Goal: Task Accomplishment & Management: Use online tool/utility

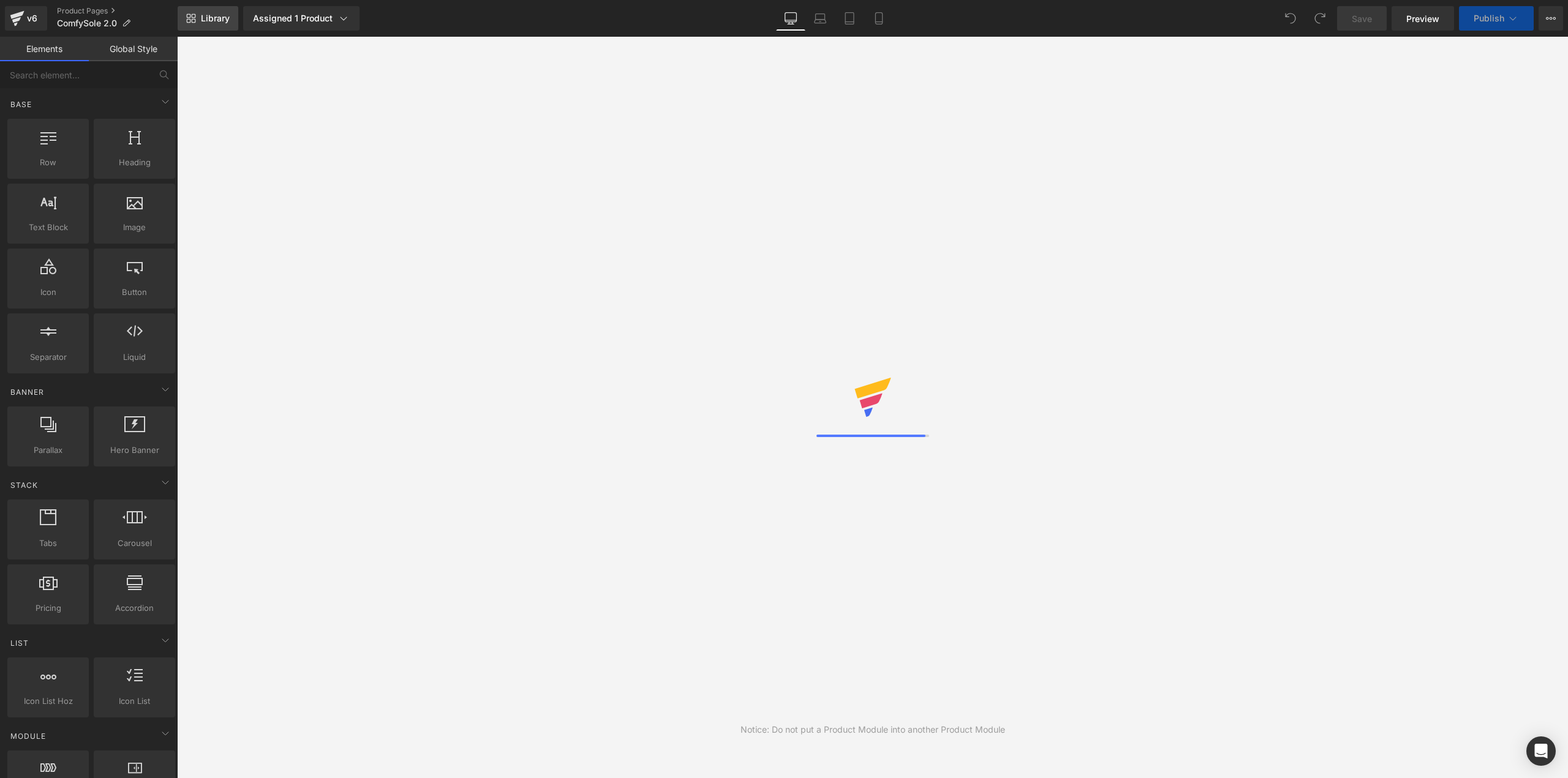
click at [221, 18] on span "Library" at bounding box center [215, 18] width 29 height 11
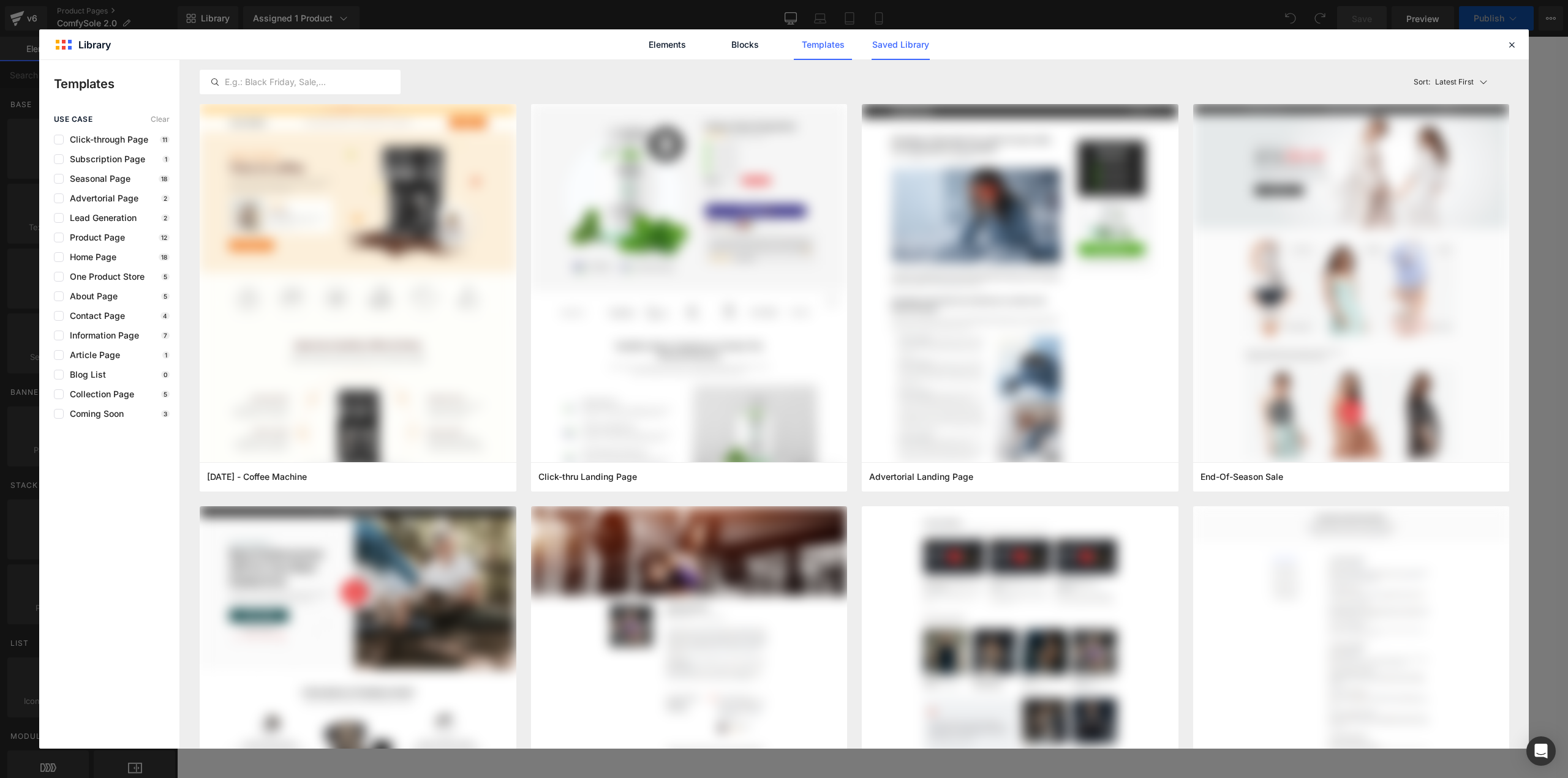
click at [898, 44] on link "Saved Library" at bounding box center [900, 45] width 58 height 31
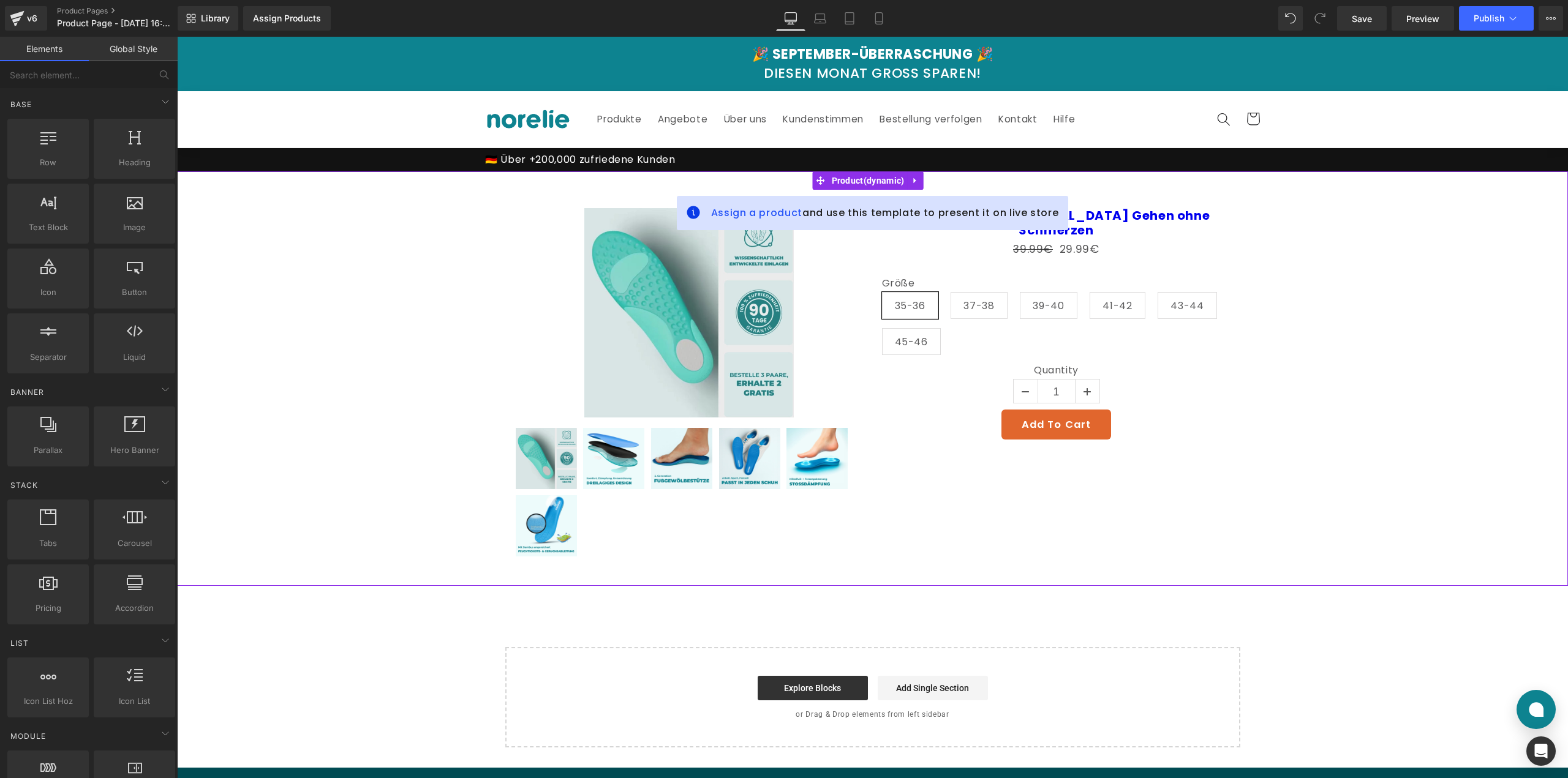
click at [440, 200] on div "Sale Off (P) Image 0" at bounding box center [873, 379] width 1379 height 378
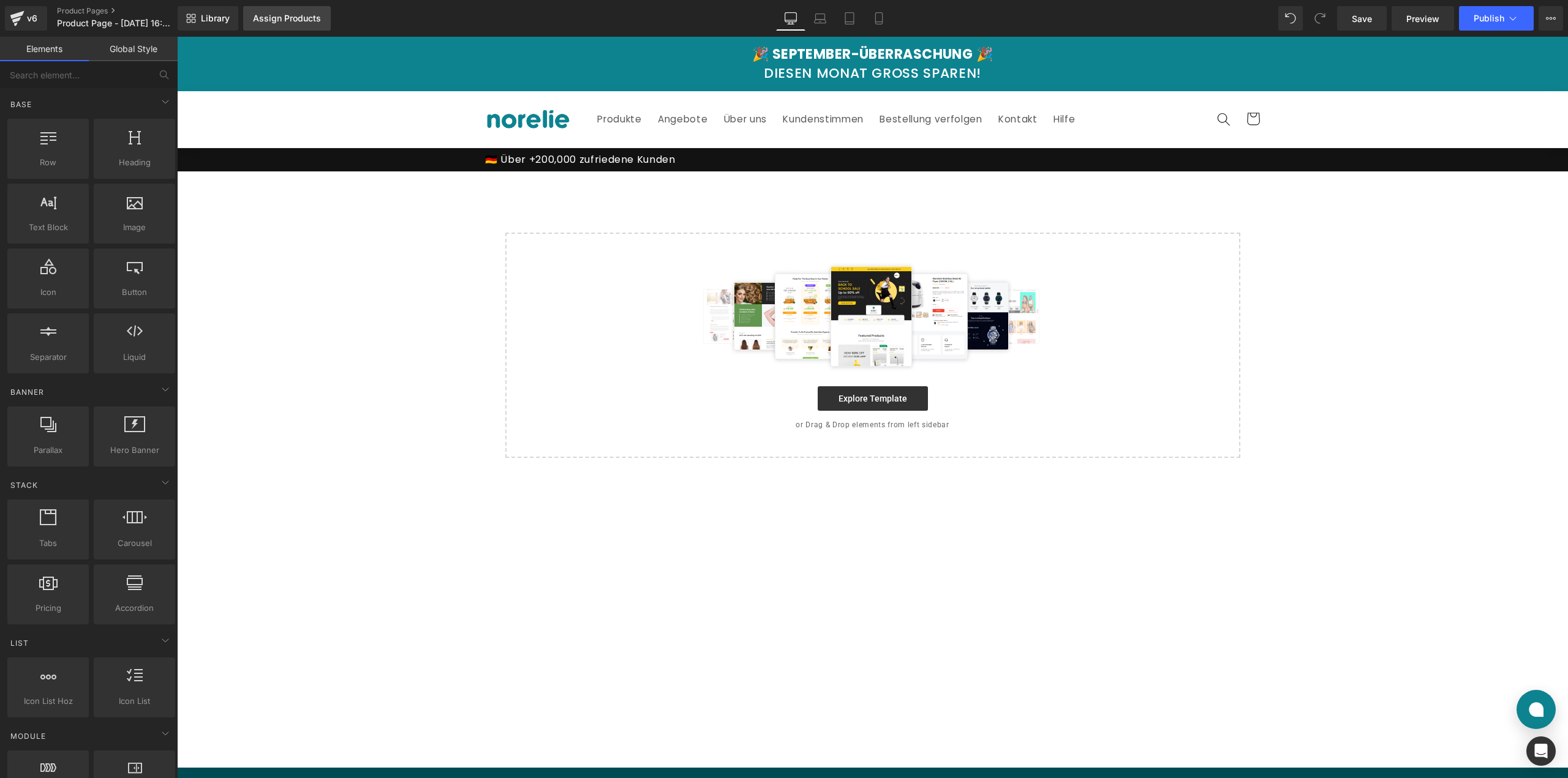
click at [302, 23] on div "Assign Products" at bounding box center [286, 18] width 68 height 10
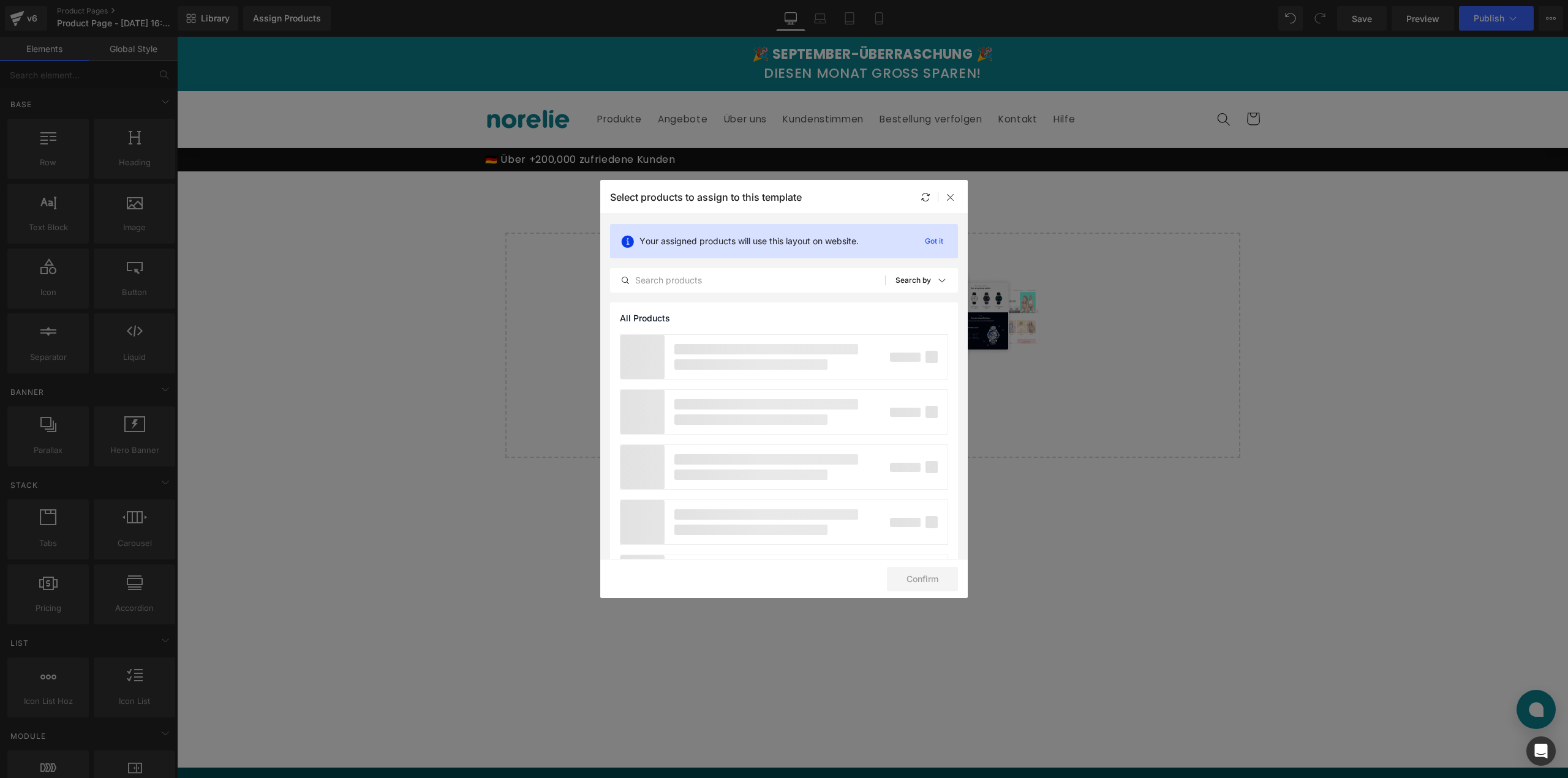
click at [953, 205] on div "Select products to assign to this template" at bounding box center [784, 197] width 367 height 34
drag, startPoint x: 950, startPoint y: 197, endPoint x: 947, endPoint y: 191, distance: 6.7
click at [947, 191] on div at bounding box center [950, 197] width 15 height 15
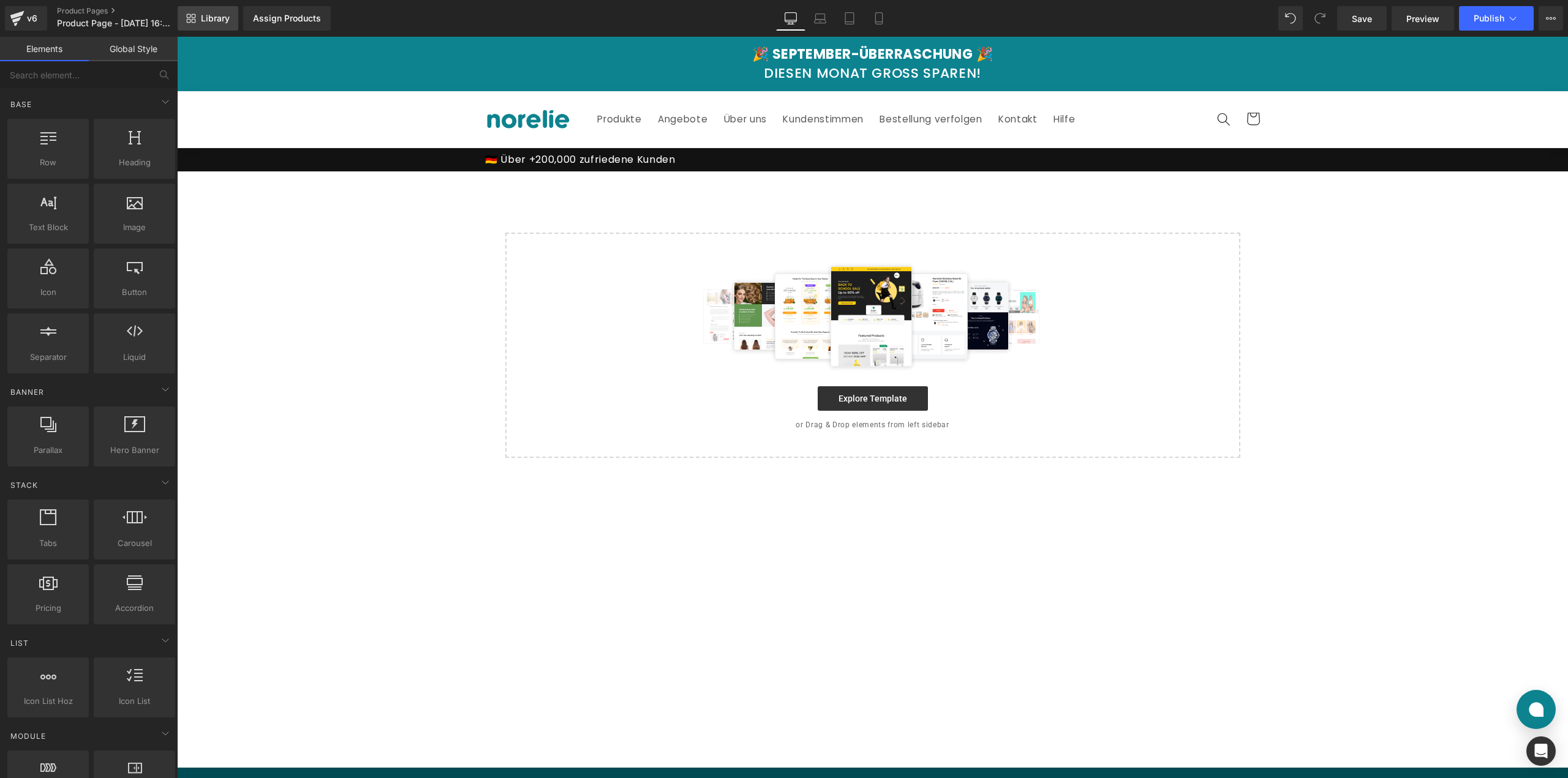
click at [215, 17] on span "Library" at bounding box center [215, 18] width 29 height 11
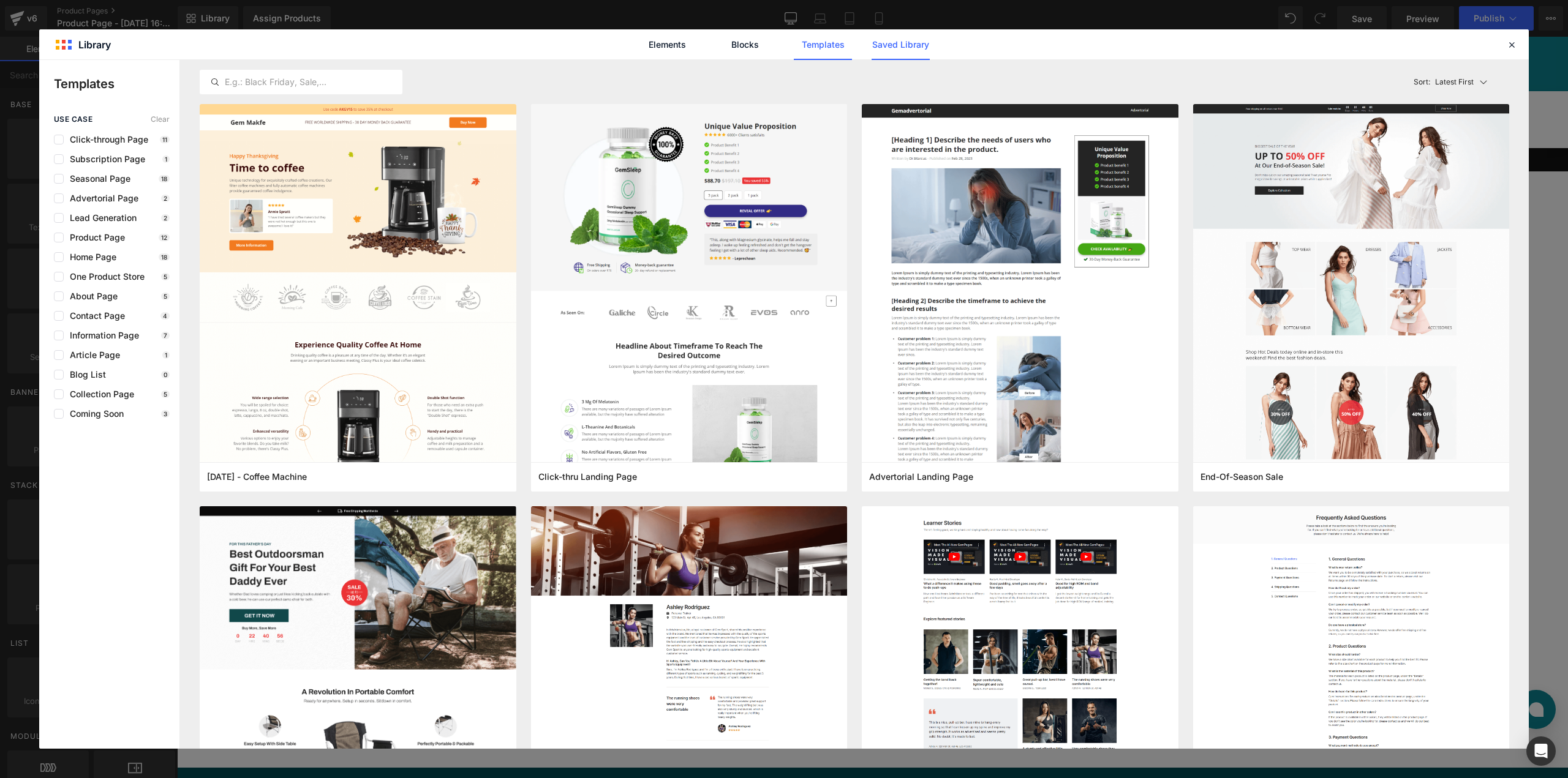
click at [898, 44] on link "Saved Library" at bounding box center [900, 45] width 58 height 31
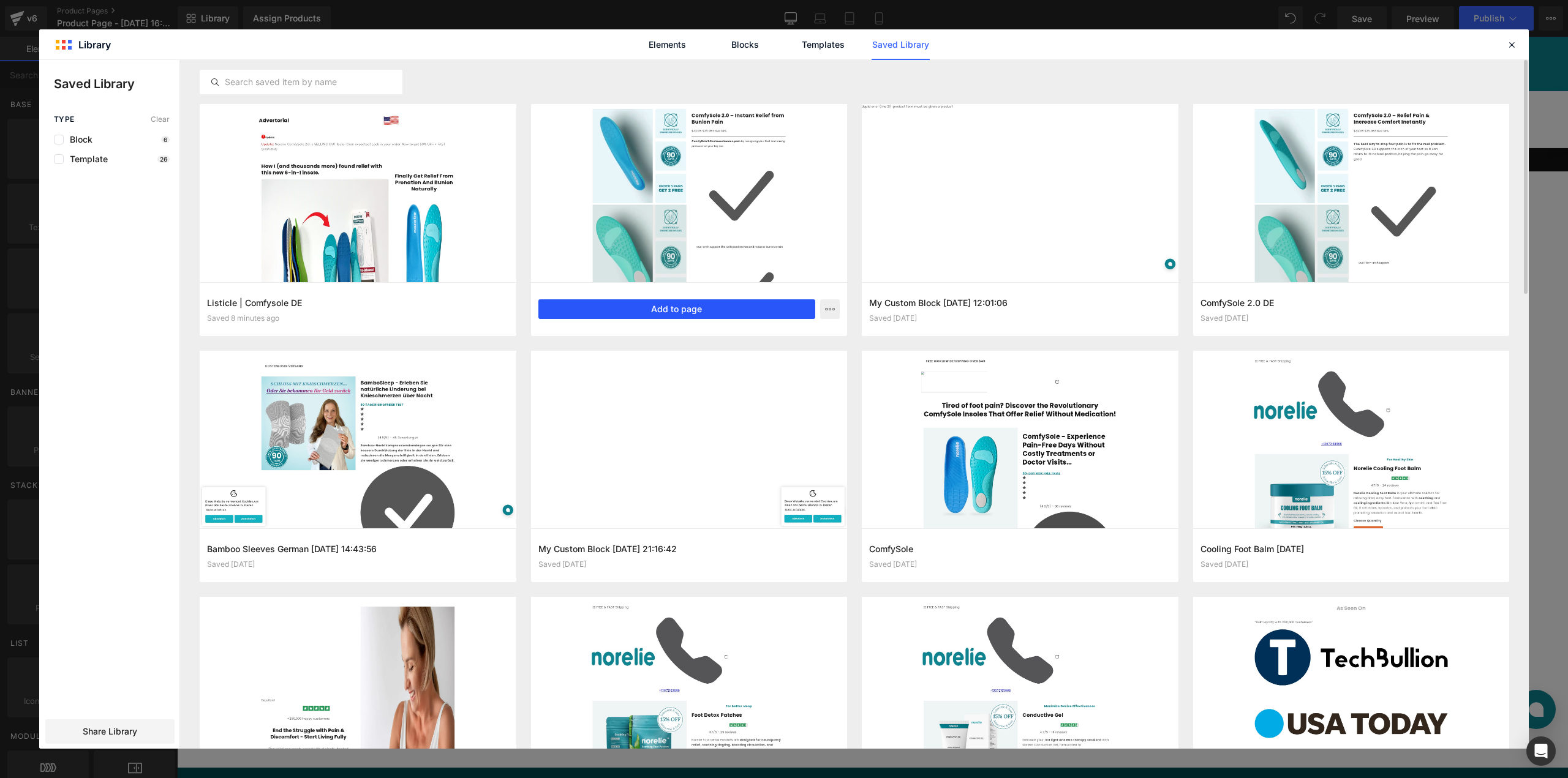
click at [731, 303] on button "Add to page" at bounding box center [677, 309] width 277 height 20
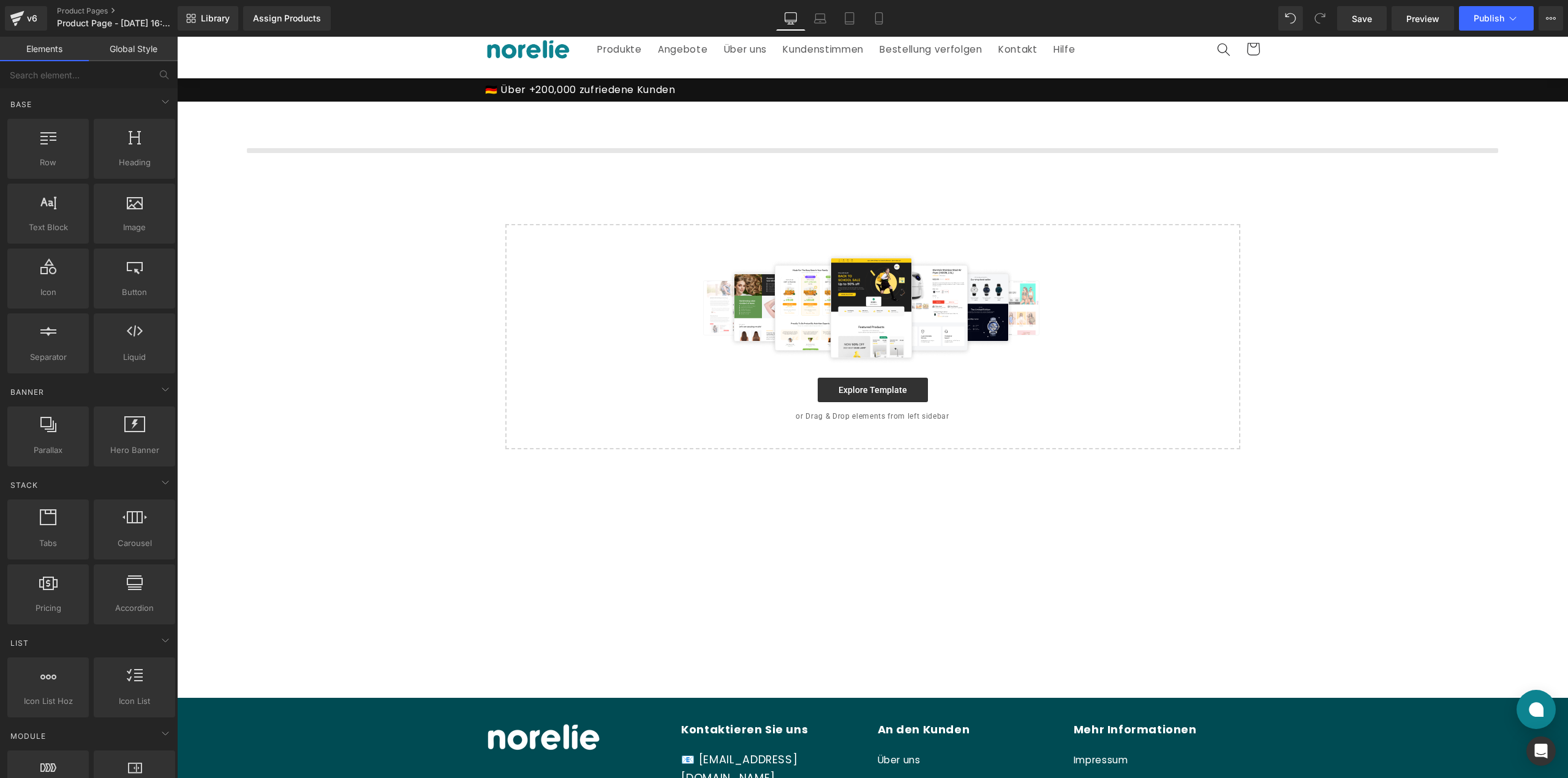
scroll to position [74, 0]
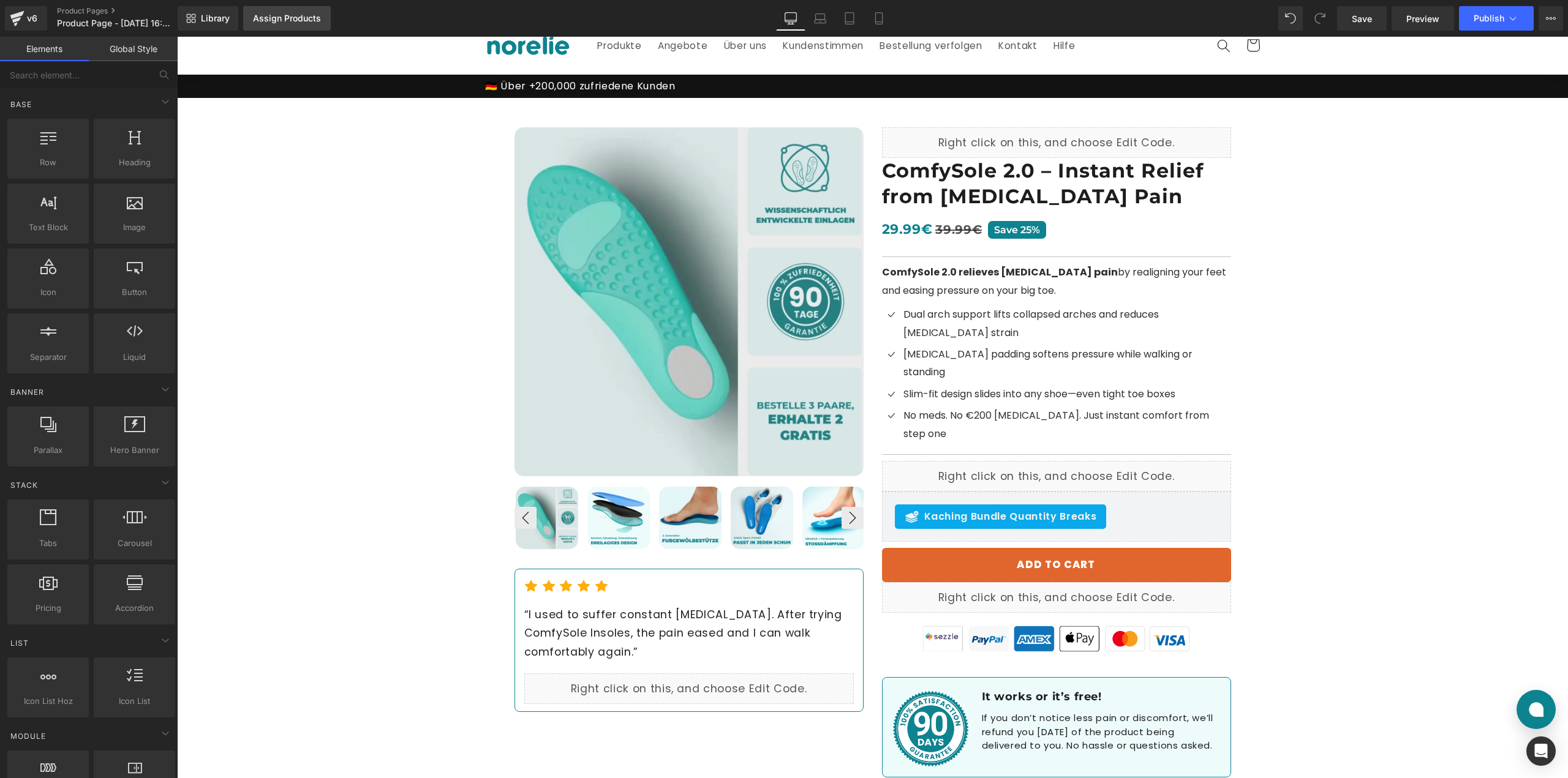
click at [320, 21] on link "Assign Products" at bounding box center [286, 18] width 88 height 25
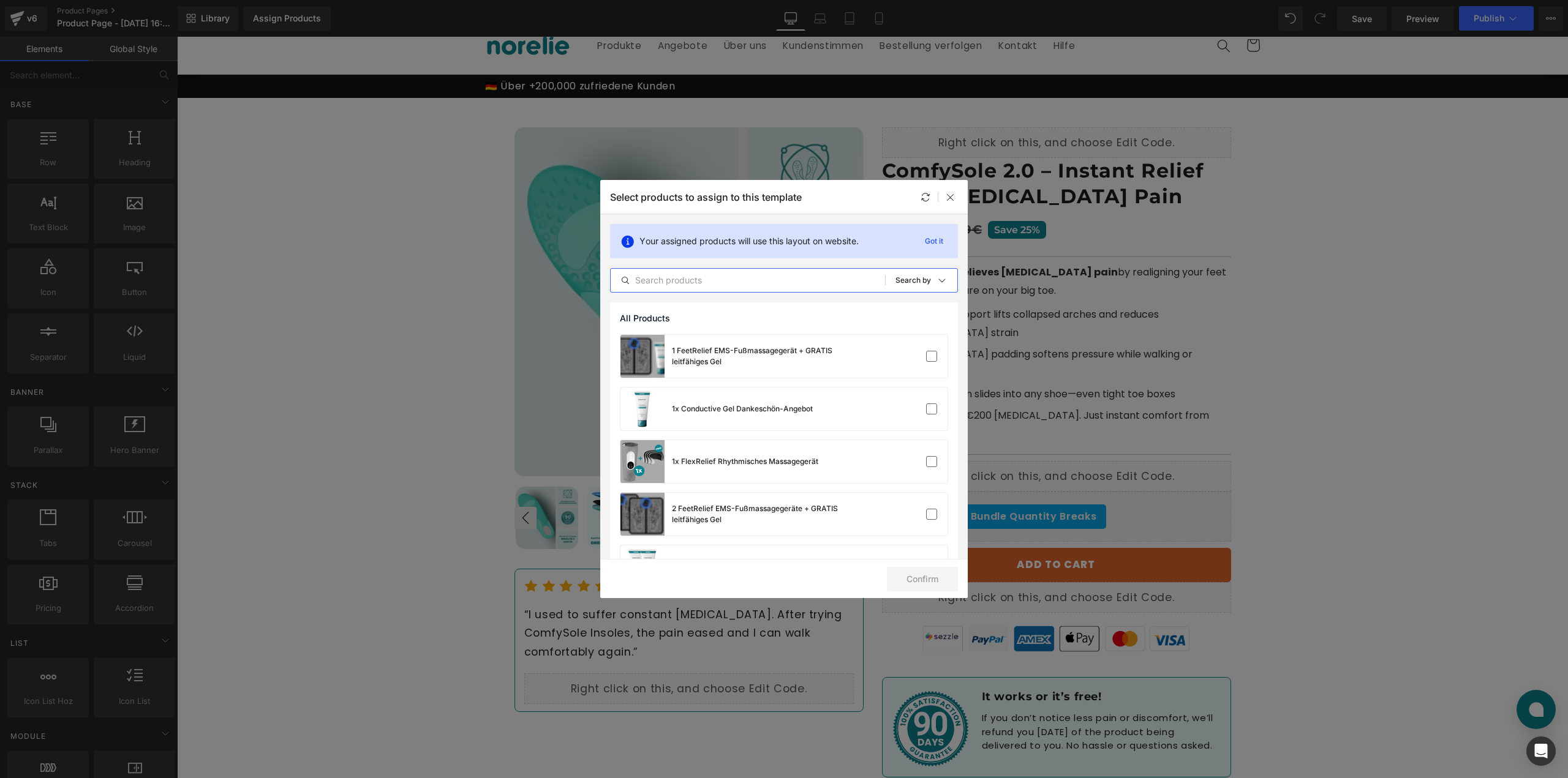
click at [811, 277] on input "text" at bounding box center [748, 280] width 274 height 15
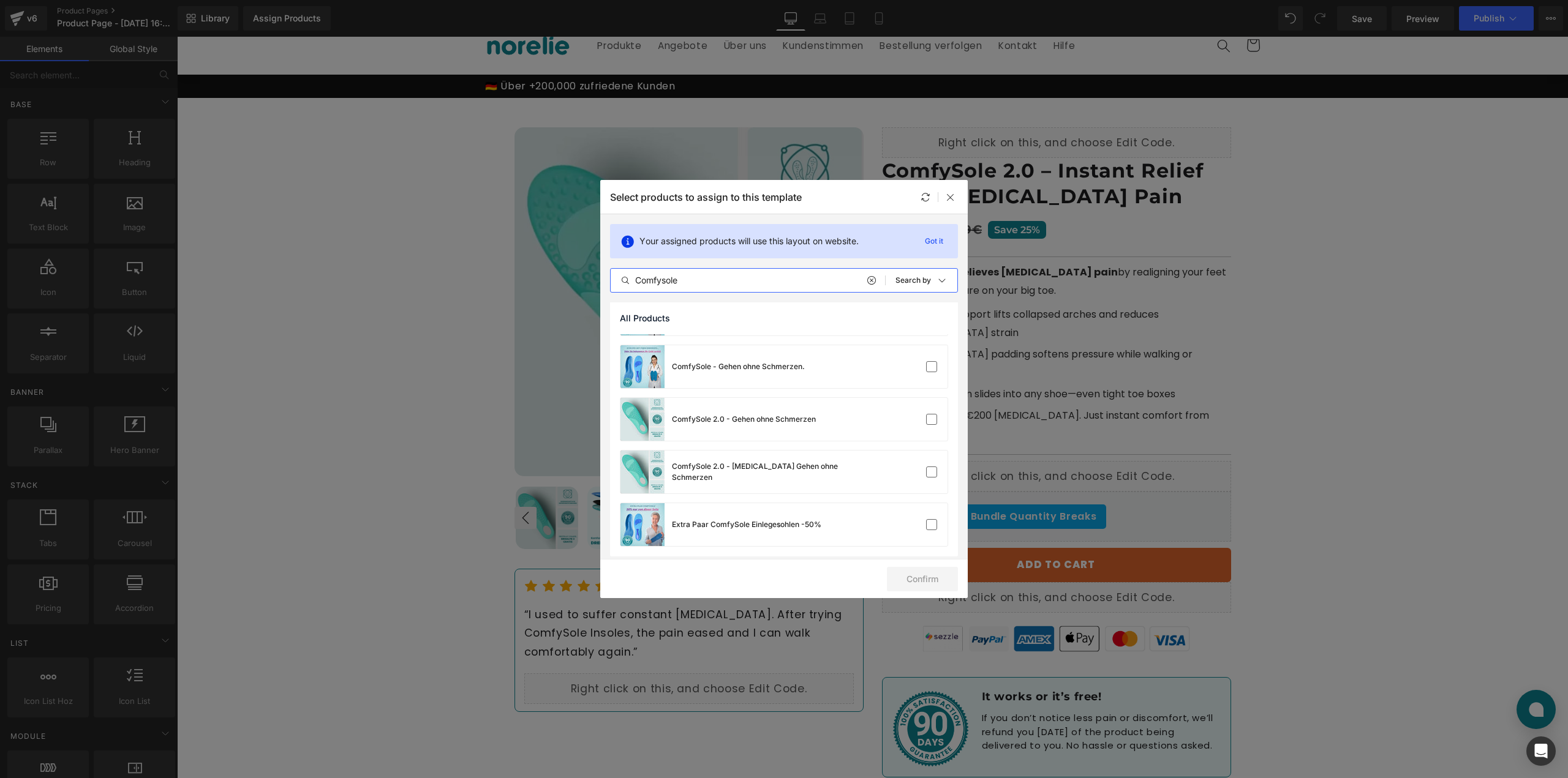
scroll to position [205, 0]
type input "Comfysole"
click at [929, 468] on label at bounding box center [931, 467] width 11 height 11
click at [931, 467] on input "checkbox" at bounding box center [931, 467] width 0 height 0
click at [922, 572] on button "Confirm" at bounding box center [922, 579] width 71 height 25
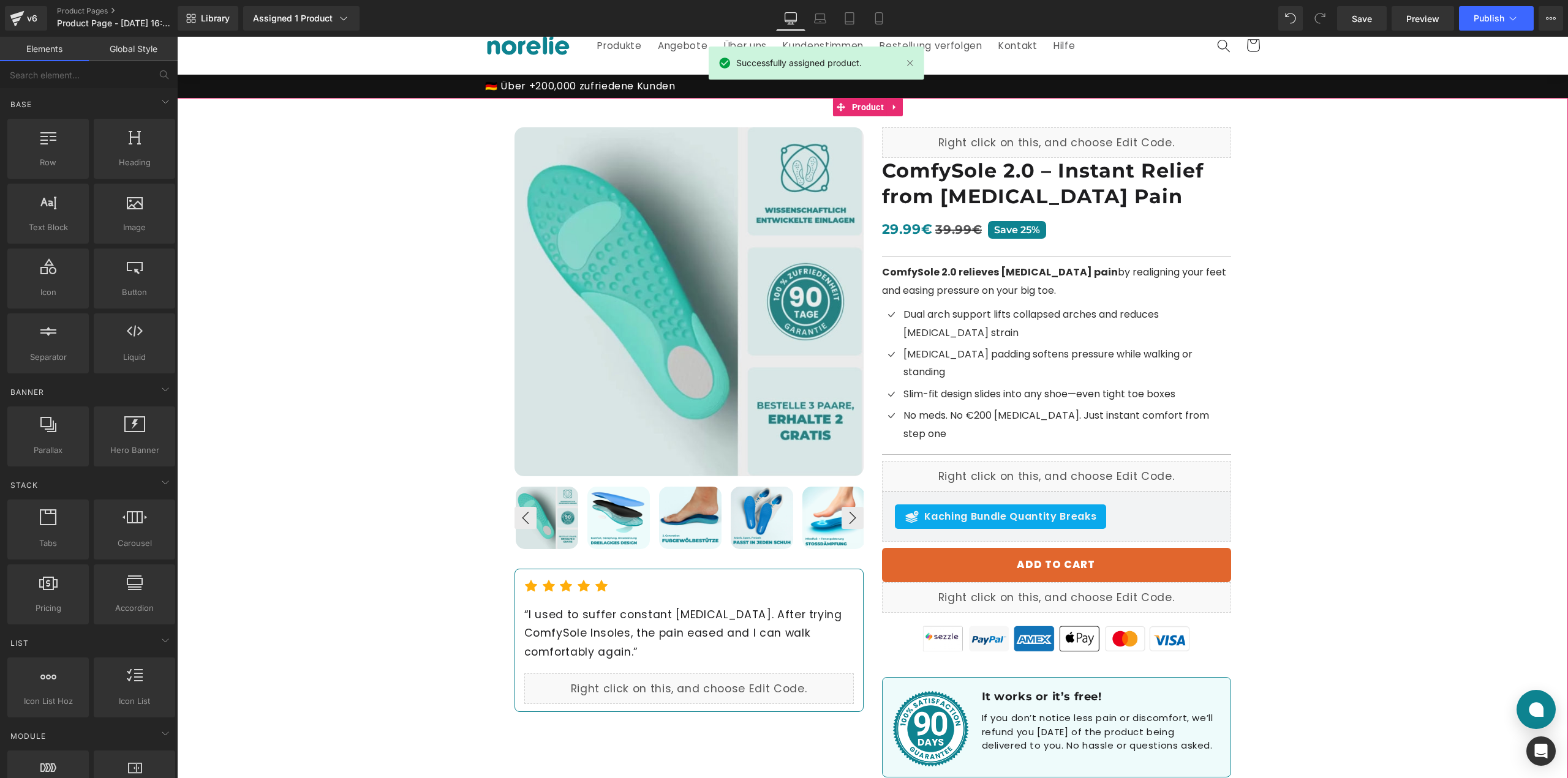
click at [355, 136] on div "Best Seller (P) Image ‹ ›" at bounding box center [873, 449] width 1391 height 701
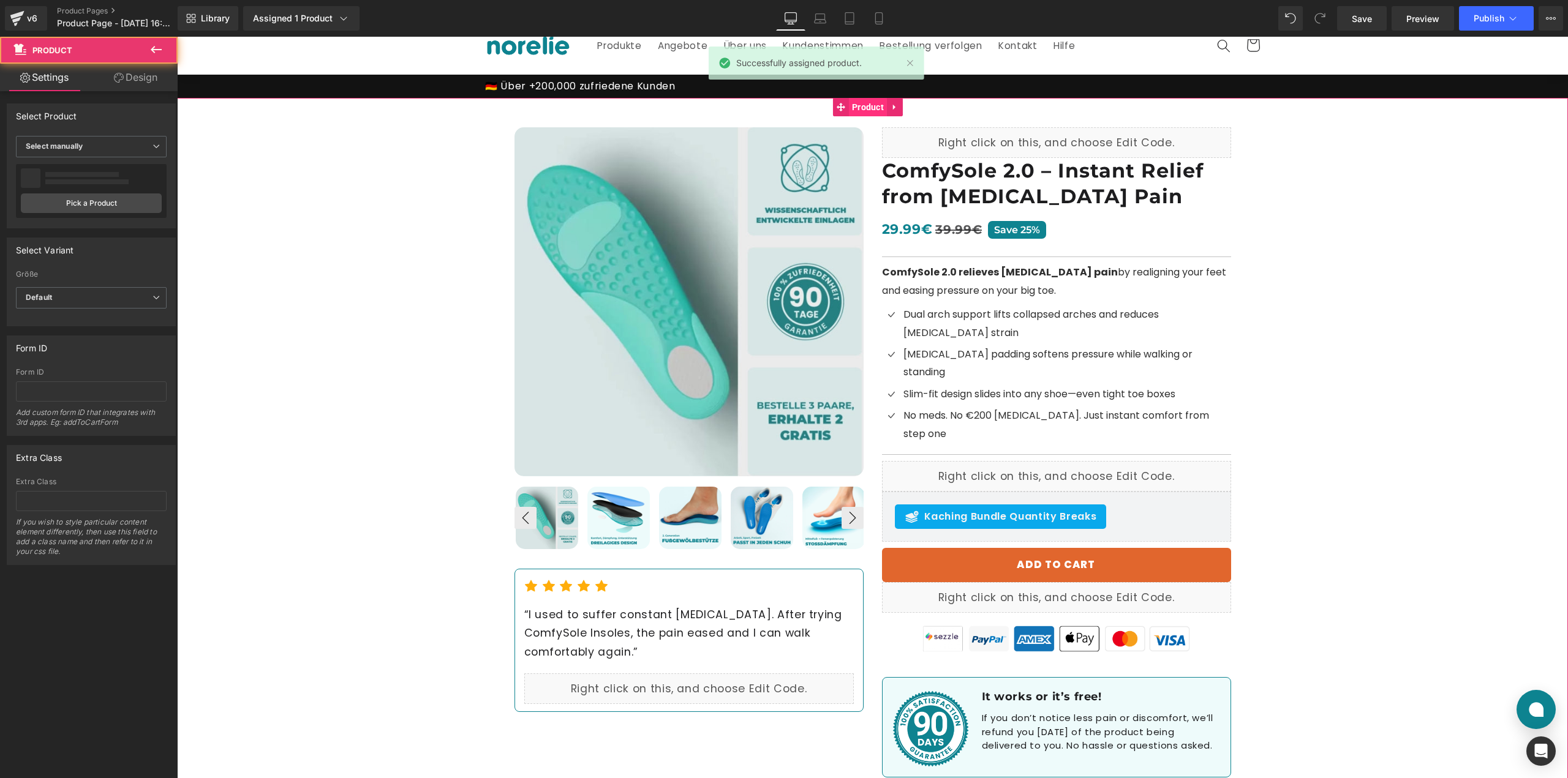
click at [877, 108] on div "Best Seller (P) Image" at bounding box center [873, 449] width 1391 height 701
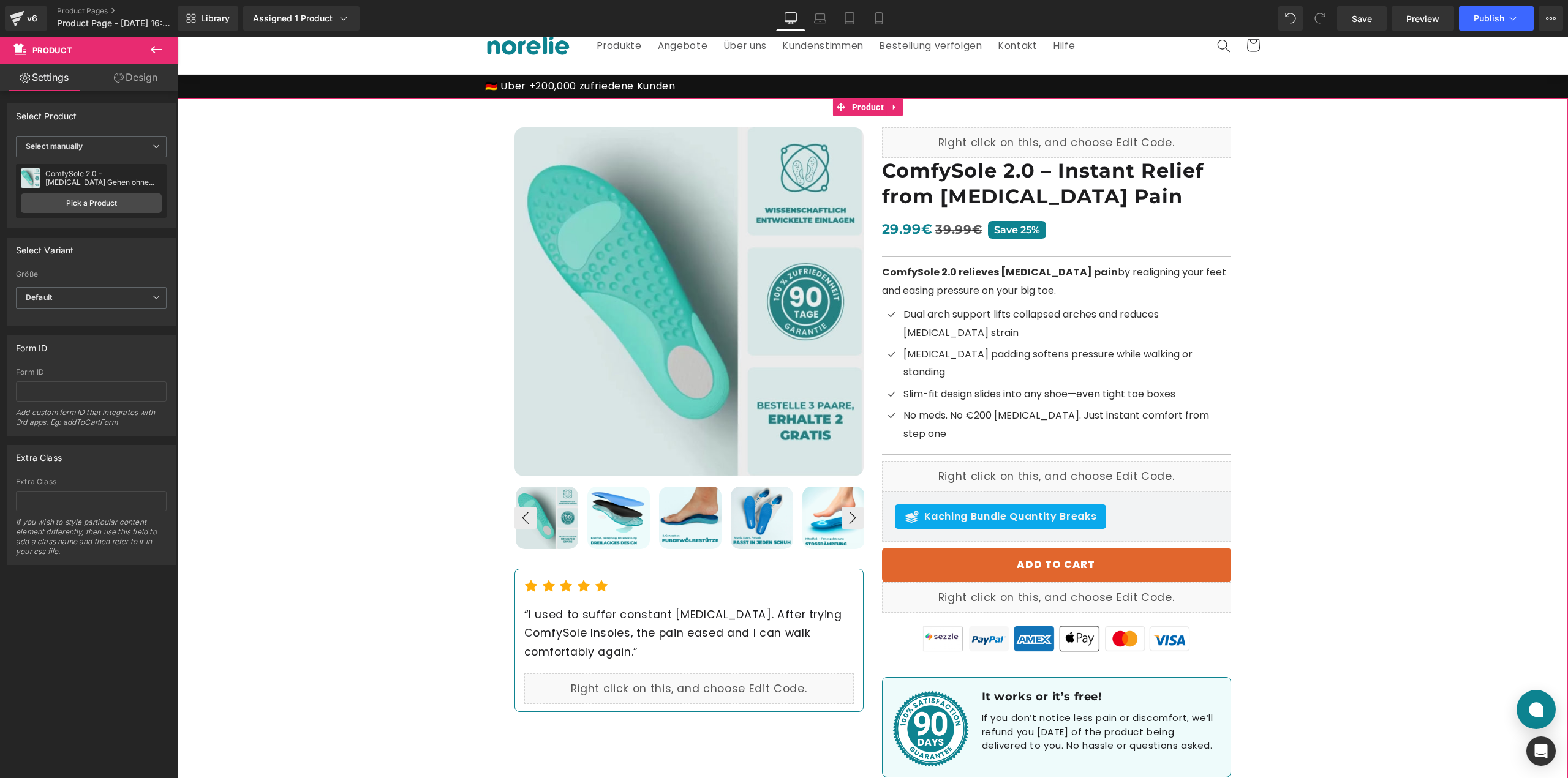
click at [281, 244] on div "Best Seller (P) Image ‹ ›" at bounding box center [873, 449] width 1391 height 701
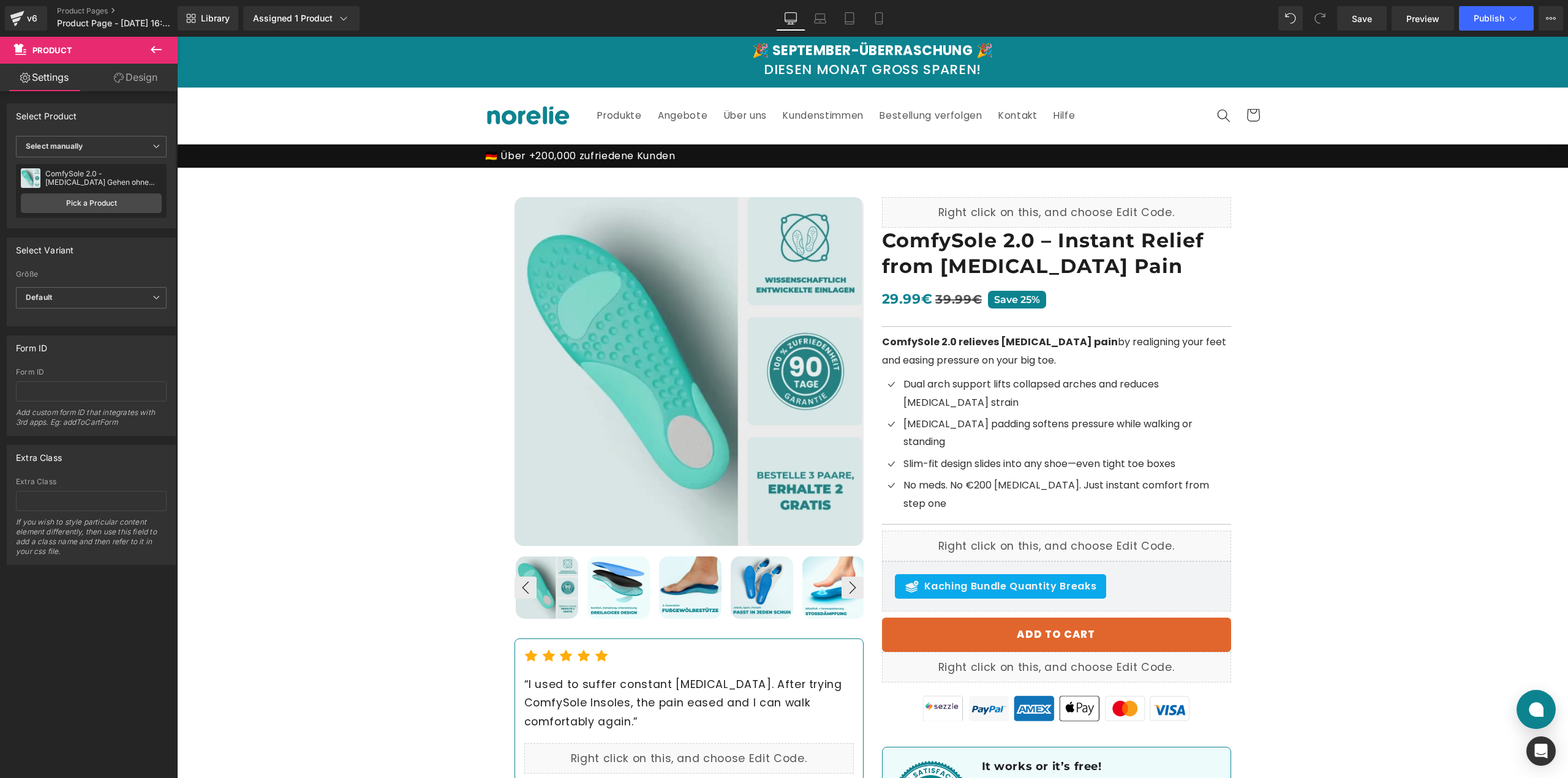
scroll to position [0, 0]
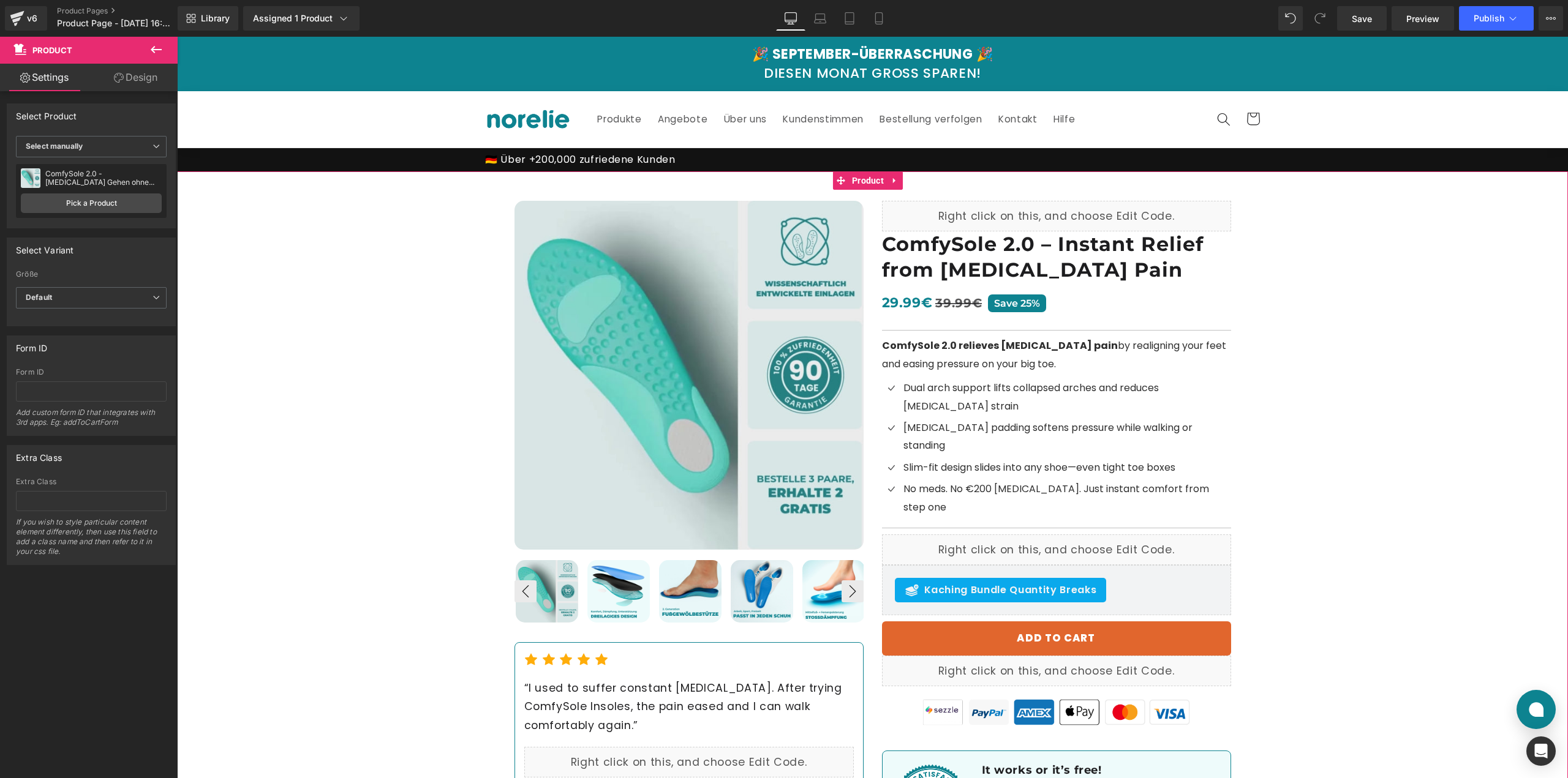
click at [1372, 356] on div "Best Seller (P) Image ‹ ›" at bounding box center [873, 522] width 1391 height 701
click at [1356, 13] on span "Save" at bounding box center [1361, 18] width 20 height 13
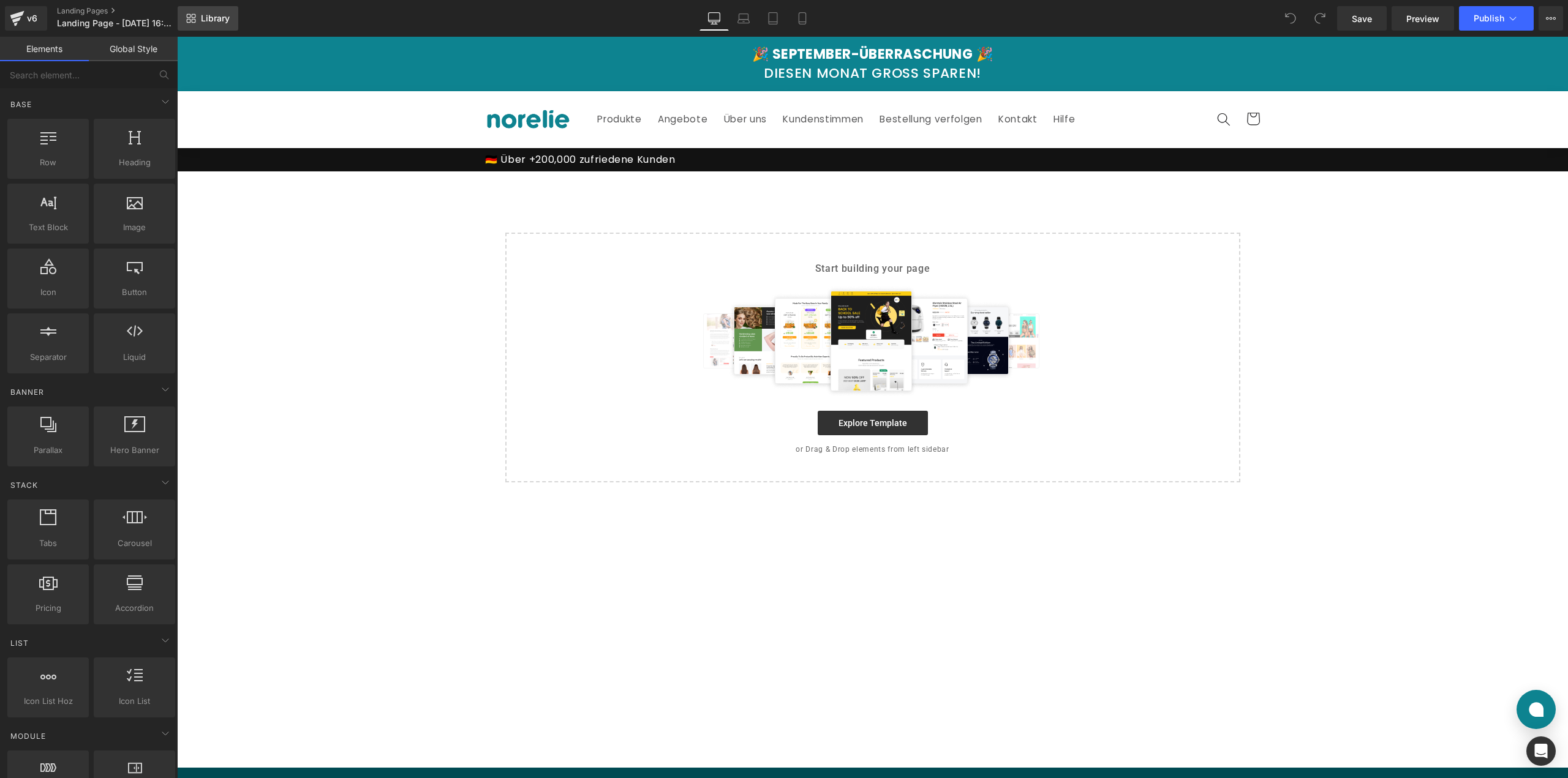
click at [200, 18] on link "Library" at bounding box center [208, 18] width 61 height 25
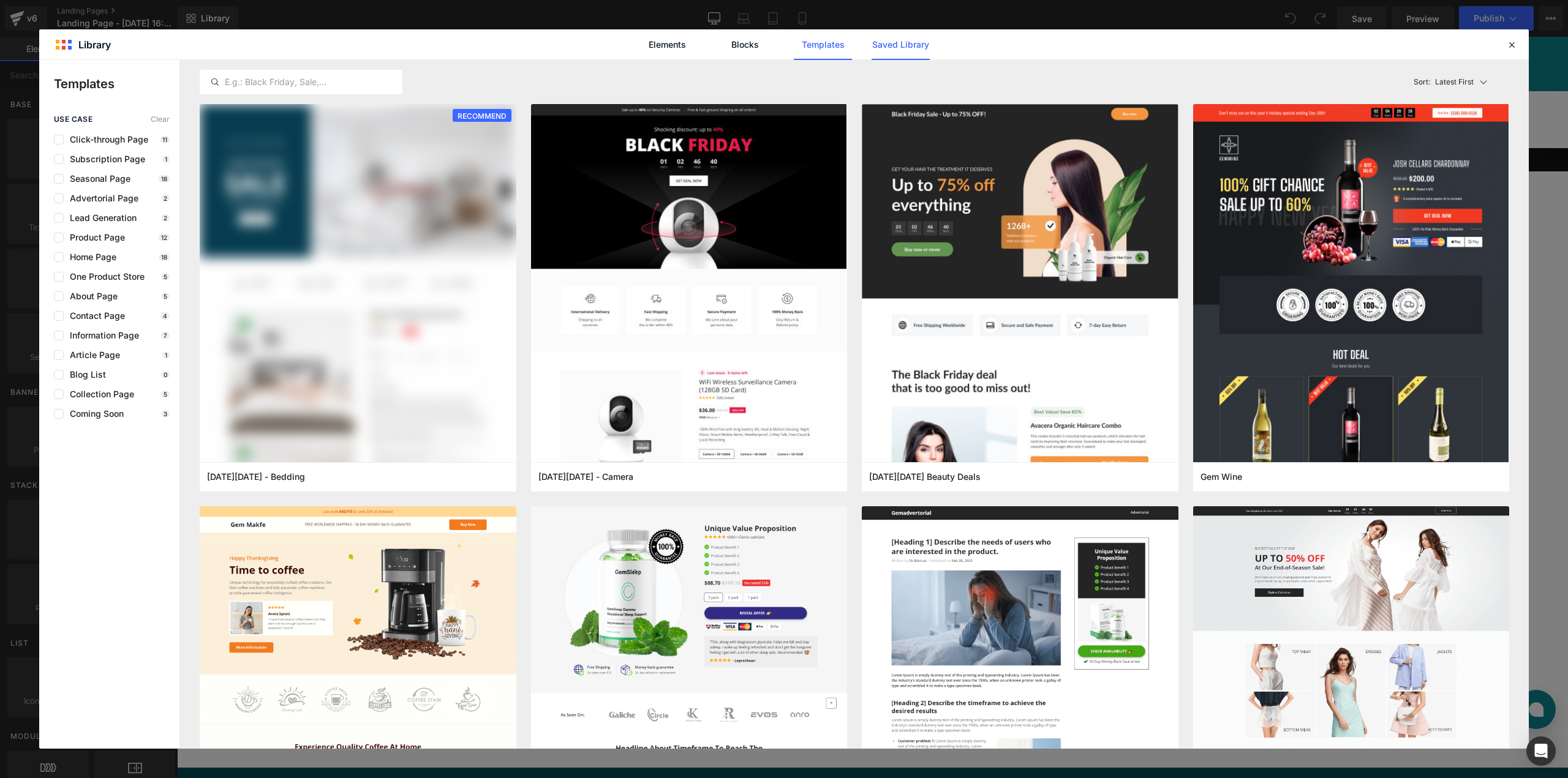
click at [925, 40] on link "Saved Library" at bounding box center [900, 45] width 58 height 31
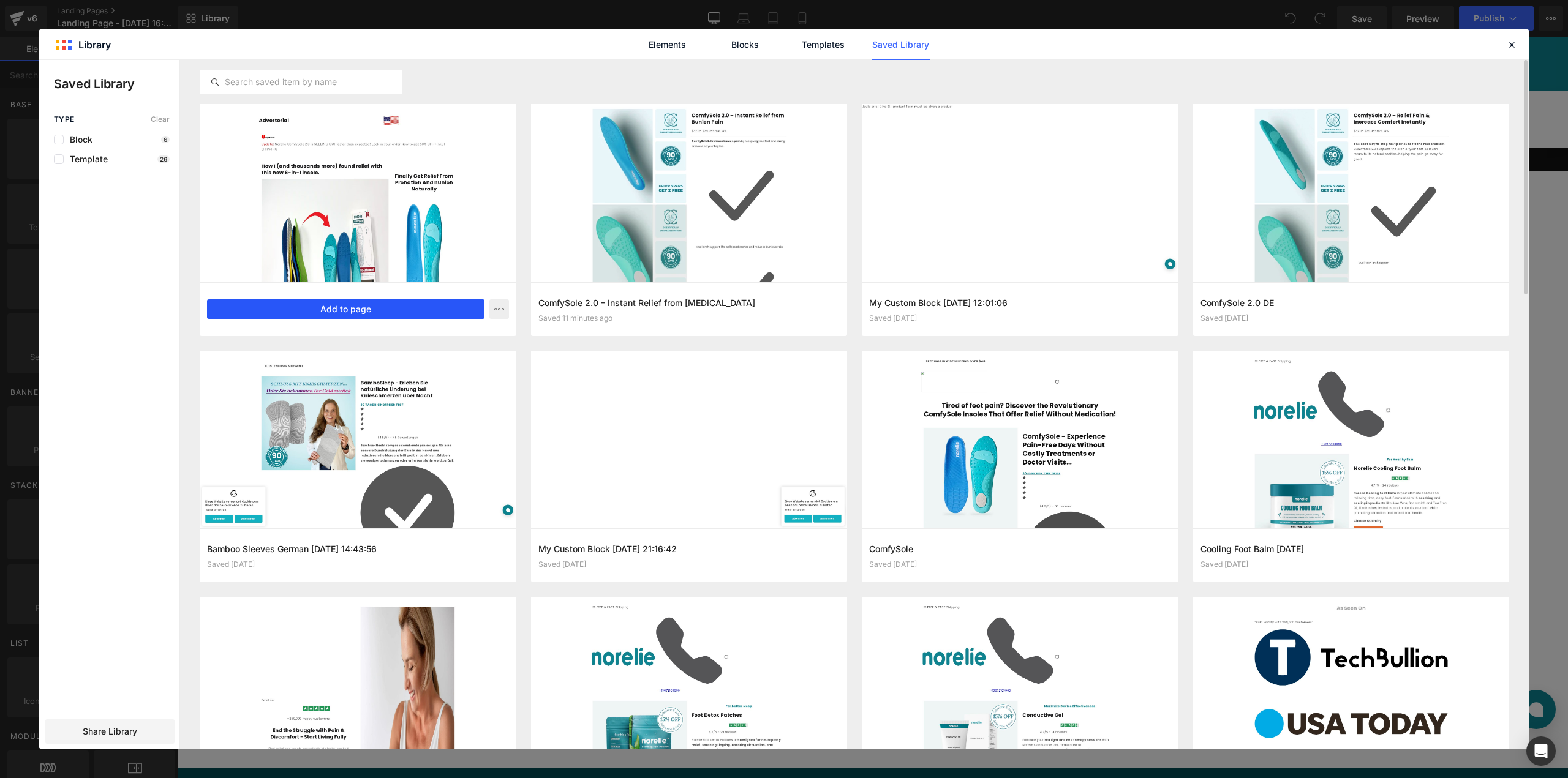
drag, startPoint x: 316, startPoint y: 303, endPoint x: 144, endPoint y: 269, distance: 175.3
click at [316, 303] on button "Add to page" at bounding box center [346, 309] width 277 height 20
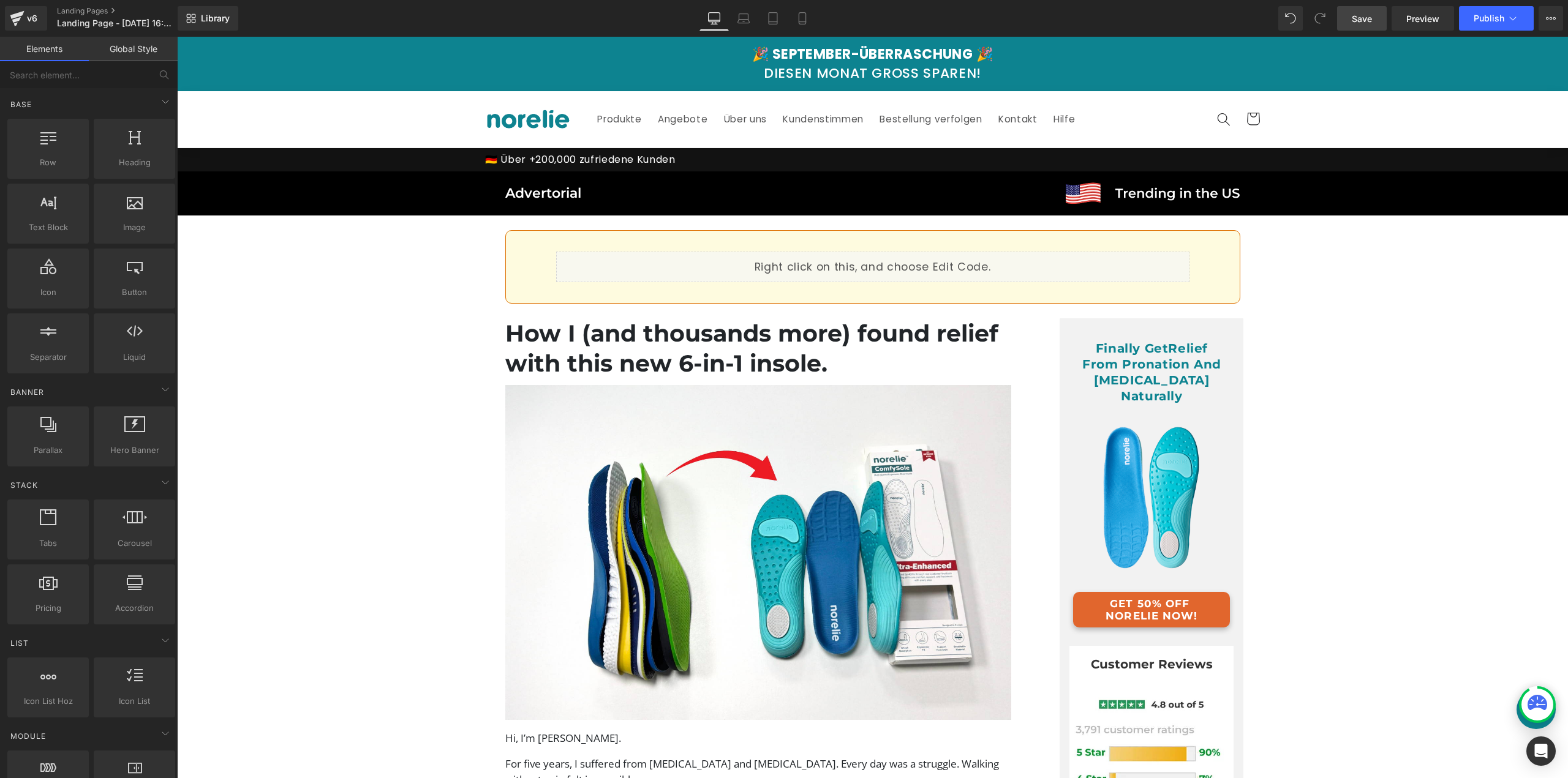
click at [1367, 15] on span "Save" at bounding box center [1361, 18] width 20 height 13
